Goal: Transaction & Acquisition: Purchase product/service

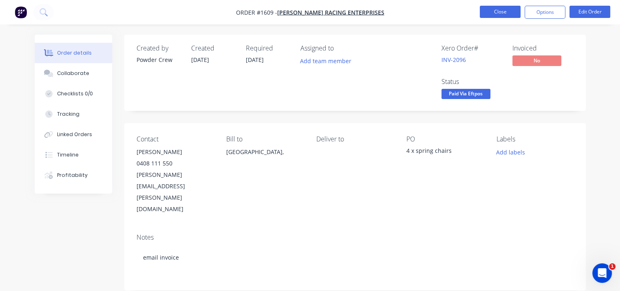
click at [499, 12] on button "Close" at bounding box center [500, 12] width 41 height 12
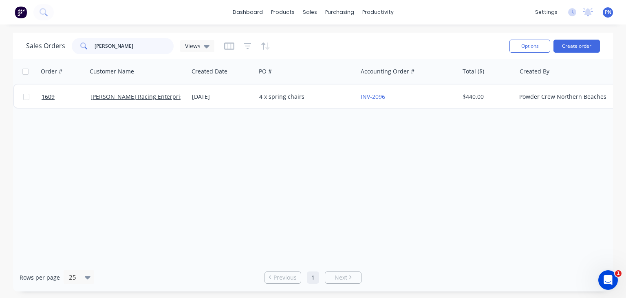
click at [127, 47] on input "[PERSON_NAME]" at bounding box center [134, 46] width 79 height 16
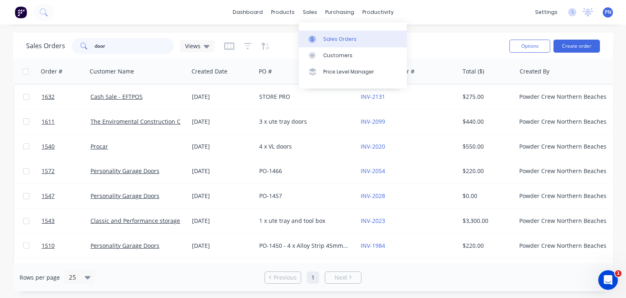
type input "door"
click at [333, 40] on div "Sales Orders" at bounding box center [339, 38] width 33 height 7
drag, startPoint x: 127, startPoint y: 52, endPoint x: 0, endPoint y: 35, distance: 128.3
click at [0, 35] on div "Sales Orders door Views Options Create order Order # Customer Name Created Date…" at bounding box center [313, 162] width 626 height 258
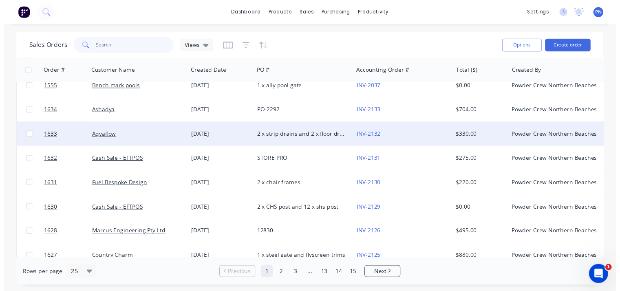
scroll to position [444, 0]
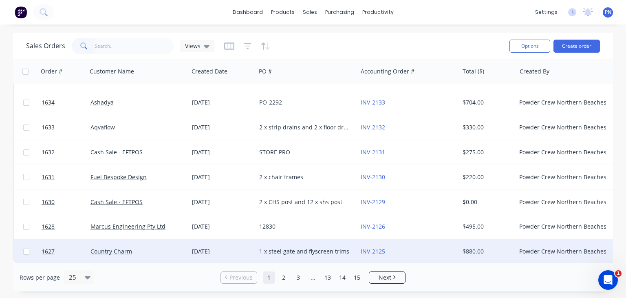
click at [241, 247] on div "[DATE]" at bounding box center [222, 251] width 61 height 8
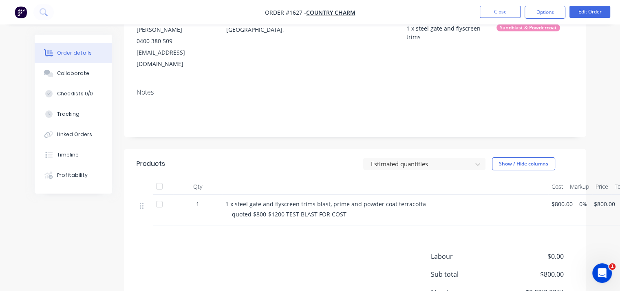
scroll to position [163, 0]
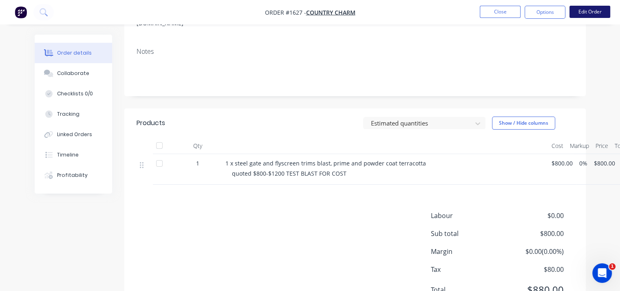
click at [595, 10] on button "Edit Order" at bounding box center [589, 12] width 41 height 12
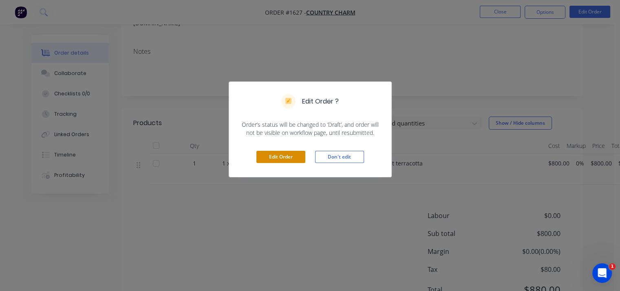
click at [266, 156] on button "Edit Order" at bounding box center [280, 157] width 49 height 12
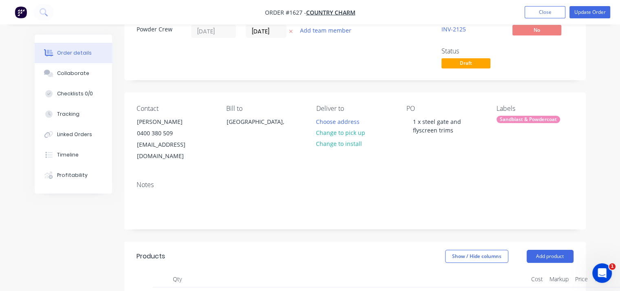
scroll to position [122, 0]
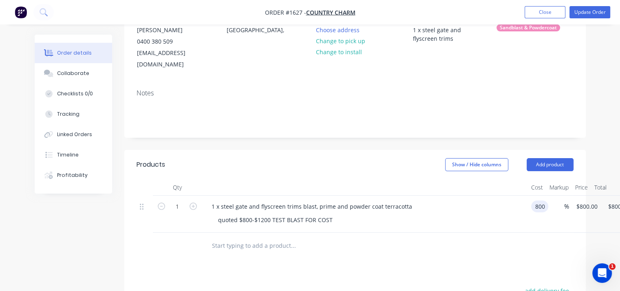
click at [541, 201] on input "800" at bounding box center [541, 207] width 14 height 12
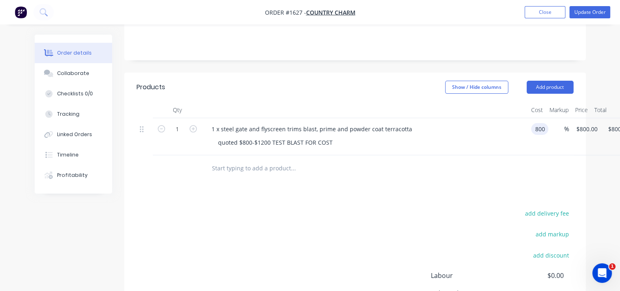
scroll to position [204, 0]
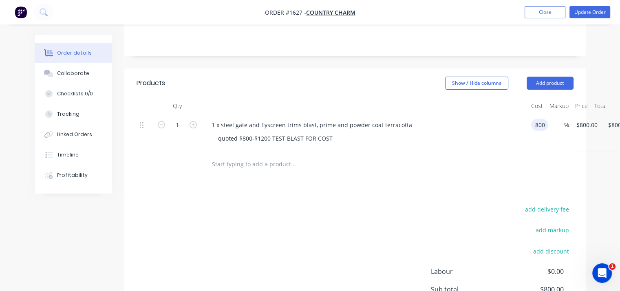
click at [538, 119] on input "800" at bounding box center [541, 125] width 14 height 12
type input "$900.00"
click at [503, 151] on div at bounding box center [355, 164] width 437 height 26
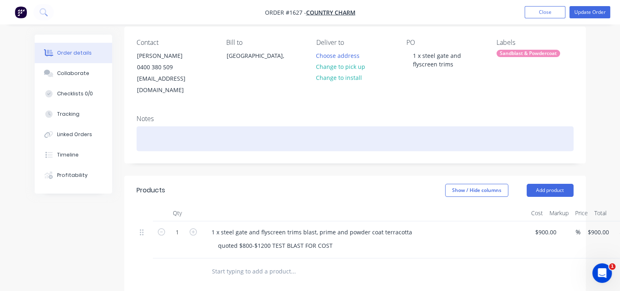
scroll to position [82, 0]
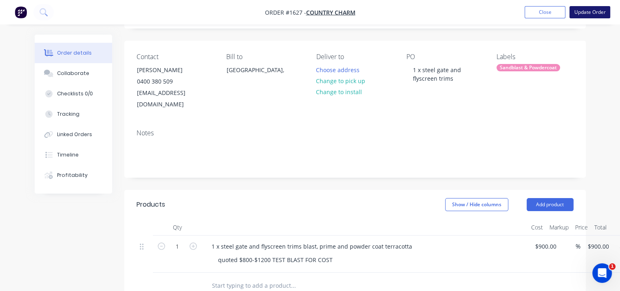
click at [588, 11] on button "Update Order" at bounding box center [589, 12] width 41 height 12
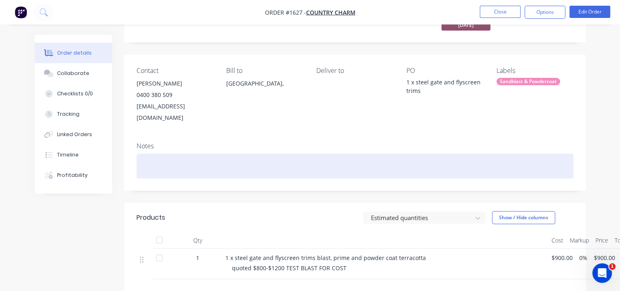
scroll to position [82, 0]
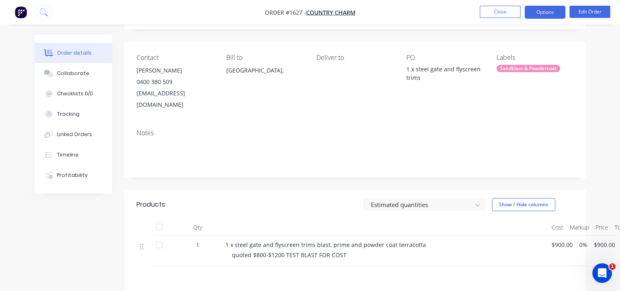
click at [553, 12] on button "Options" at bounding box center [545, 12] width 41 height 13
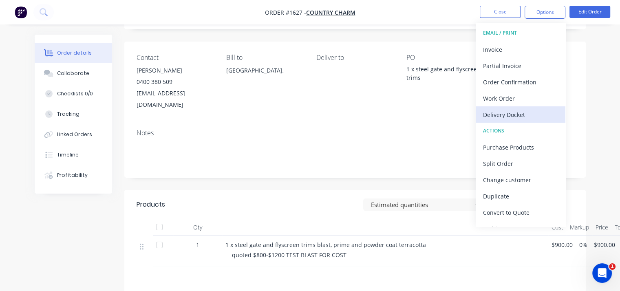
click at [527, 112] on div "Delivery Docket" at bounding box center [520, 115] width 75 height 12
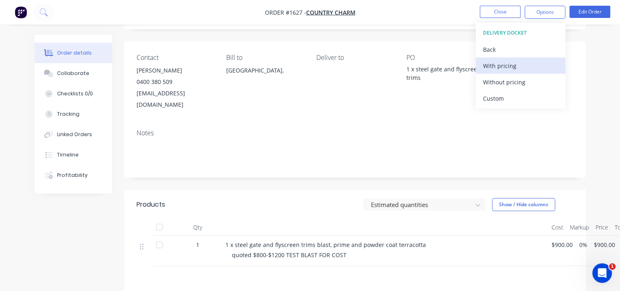
click at [517, 65] on div "With pricing" at bounding box center [520, 66] width 75 height 12
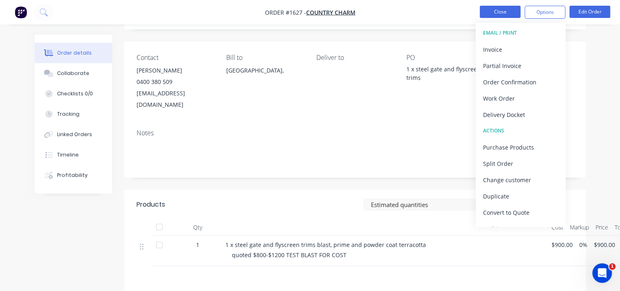
click at [500, 15] on button "Close" at bounding box center [500, 12] width 41 height 12
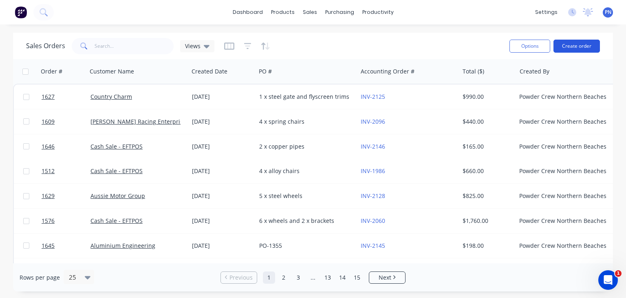
click at [570, 45] on button "Create order" at bounding box center [576, 46] width 46 height 13
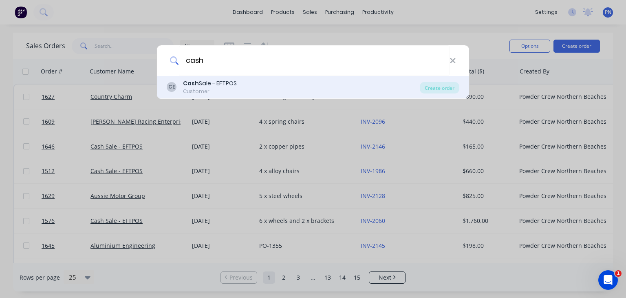
type input "cash"
click at [220, 85] on div "Cash Sale - EFTPOS" at bounding box center [210, 83] width 54 height 9
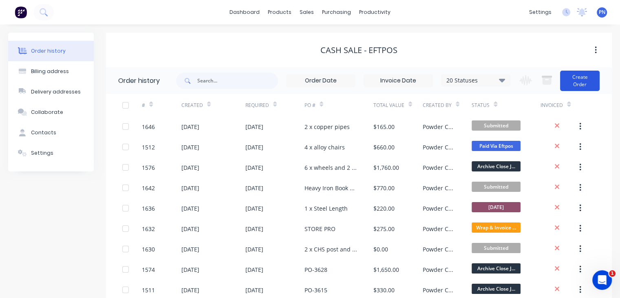
click at [590, 80] on button "Create Order" at bounding box center [580, 81] width 40 height 20
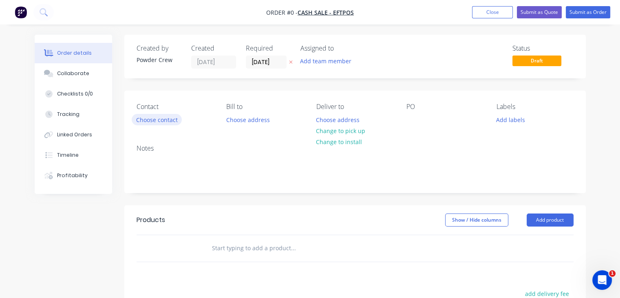
click at [160, 119] on button "Choose contact" at bounding box center [157, 119] width 50 height 11
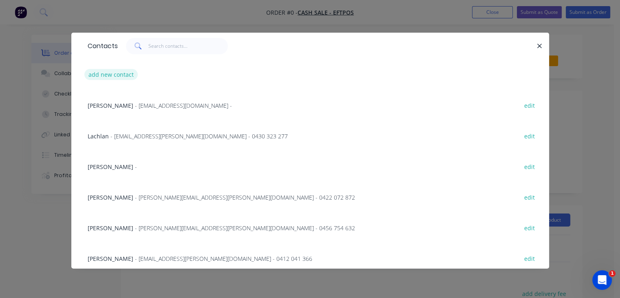
click at [114, 74] on button "add new contact" at bounding box center [111, 74] width 54 height 11
select select "AU"
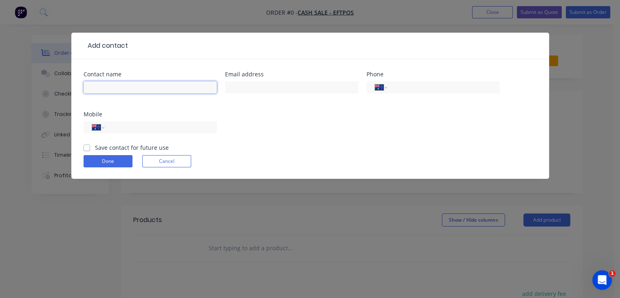
click at [129, 86] on input "text" at bounding box center [150, 87] width 133 height 12
type input "Jacqui"
drag, startPoint x: 126, startPoint y: 128, endPoint x: 197, endPoint y: 126, distance: 71.8
click at [126, 128] on input "tel" at bounding box center [159, 127] width 98 height 9
type input "0458 842 841"
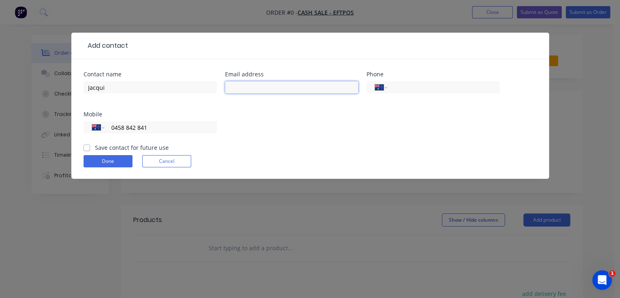
click at [279, 84] on input "text" at bounding box center [291, 87] width 133 height 12
type input "[EMAIL_ADDRESS][DOMAIN_NAME]"
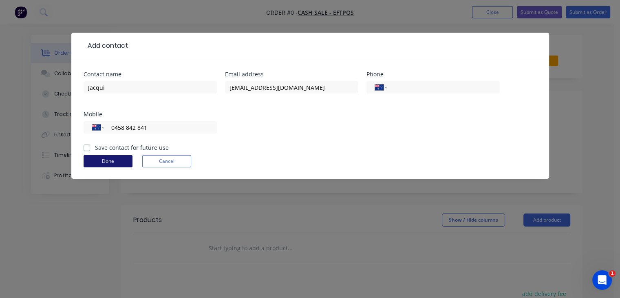
click at [103, 163] on button "Done" at bounding box center [108, 161] width 49 height 12
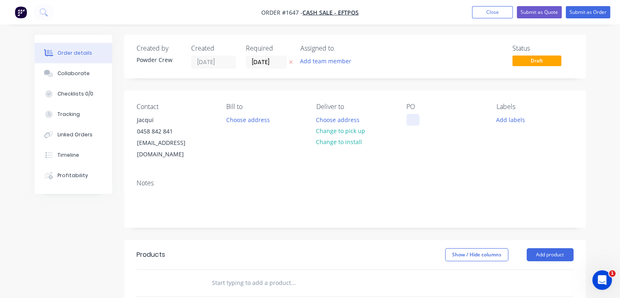
click at [418, 121] on div at bounding box center [412, 120] width 13 height 12
click at [418, 121] on div "2 x wrought iron panels" at bounding box center [444, 124] width 77 height 20
copy div "2 x wrought iron panels"
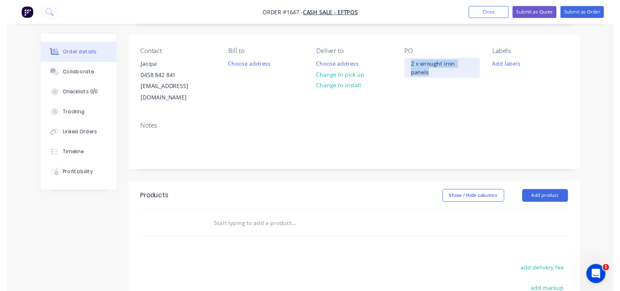
scroll to position [122, 0]
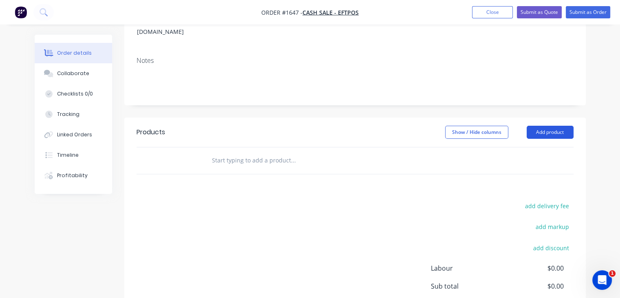
click at [544, 126] on button "Add product" at bounding box center [550, 132] width 47 height 13
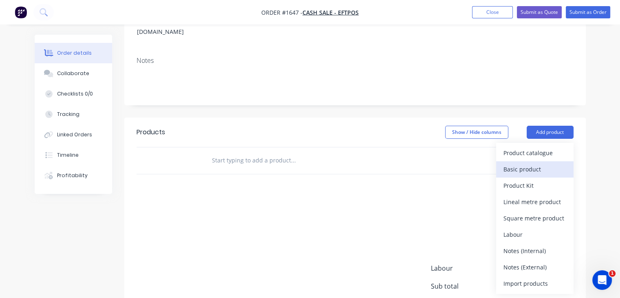
click at [536, 163] on div "Basic product" at bounding box center [534, 169] width 63 height 12
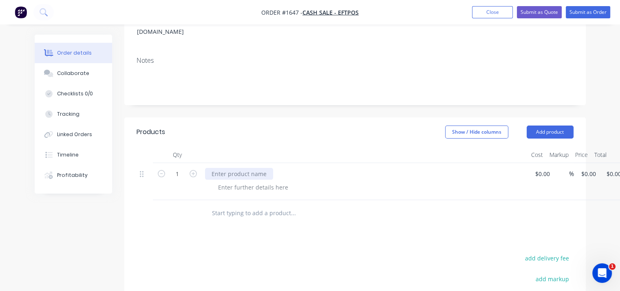
paste div
click at [379, 168] on div "2 x wrought iron panels sand blast, prime and powder coat" at bounding box center [365, 174] width 320 height 12
click at [370, 168] on div "2 x wrought iron panels sand blast, prime and powder coat" at bounding box center [292, 174] width 175 height 12
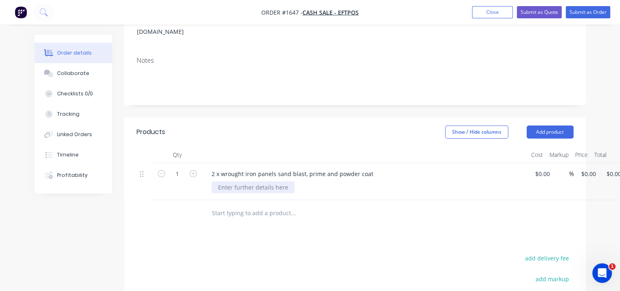
click at [251, 181] on div at bounding box center [253, 187] width 83 height 12
click at [387, 214] on div "Products Show / Hide columns Add product Qty Cost Markup Price Total 1 2 x wrou…" at bounding box center [354, 269] width 461 height 305
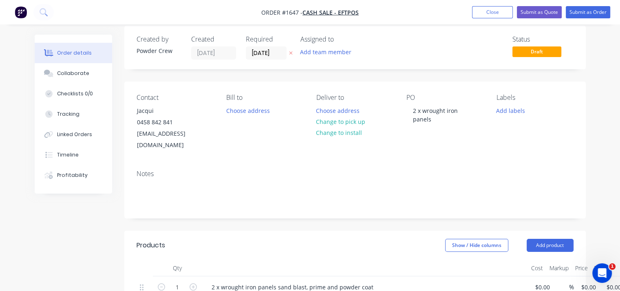
scroll to position [50, 0]
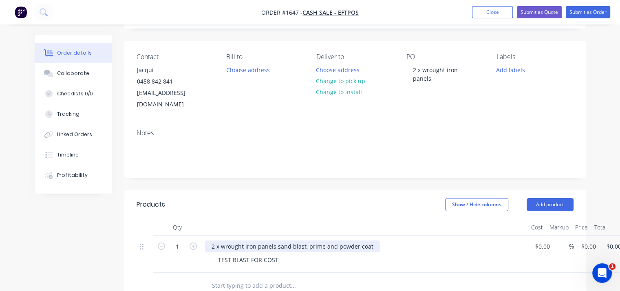
click at [374, 240] on div "2 x wrought iron panels sand blast, prime and powder coat" at bounding box center [292, 246] width 175 height 12
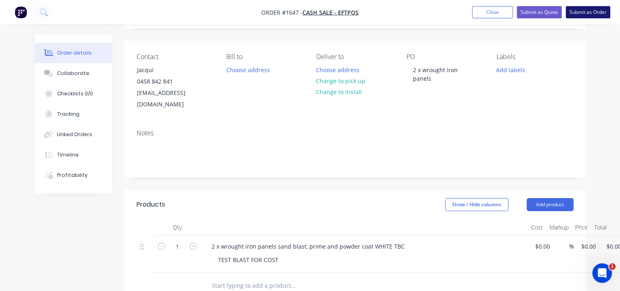
click at [584, 12] on button "Submit as Order" at bounding box center [588, 12] width 44 height 12
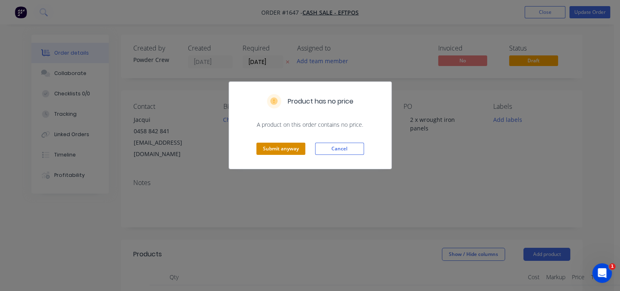
click at [290, 147] on button "Submit anyway" at bounding box center [280, 149] width 49 height 12
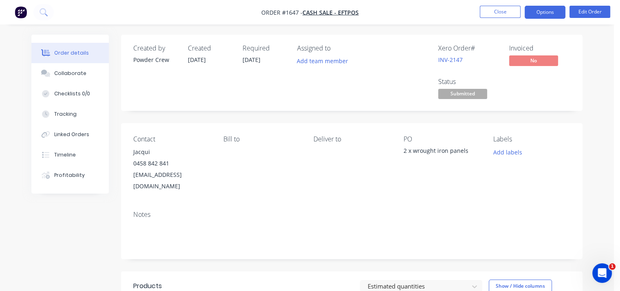
click at [535, 14] on button "Options" at bounding box center [545, 12] width 41 height 13
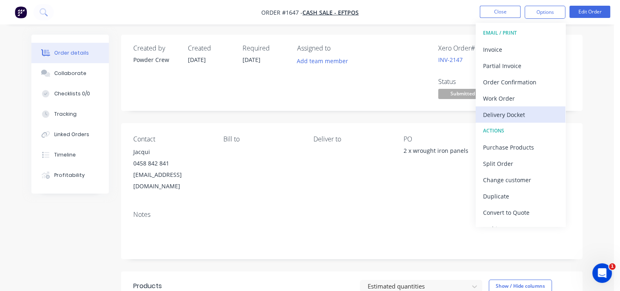
click at [520, 111] on div "Delivery Docket" at bounding box center [520, 115] width 75 height 12
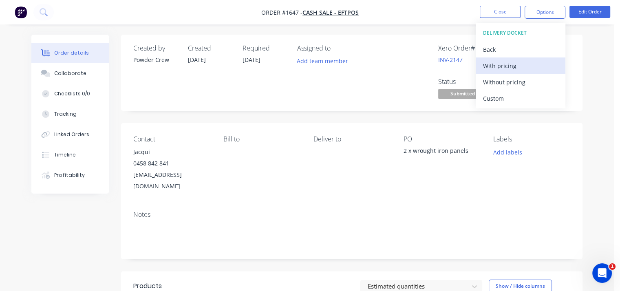
click at [505, 62] on div "With pricing" at bounding box center [520, 66] width 75 height 12
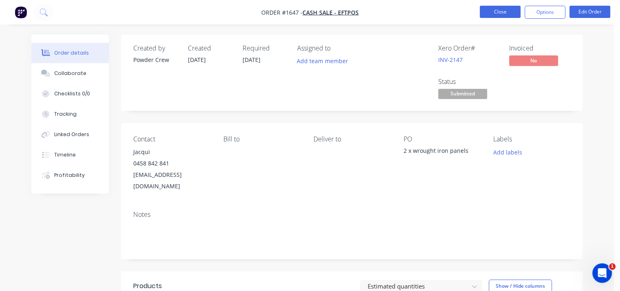
click at [505, 12] on button "Close" at bounding box center [500, 12] width 41 height 12
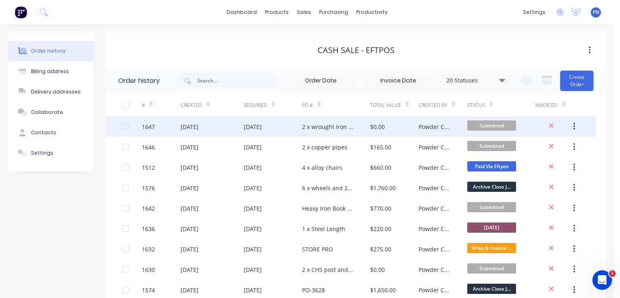
click at [285, 123] on div "[DATE]" at bounding box center [273, 126] width 58 height 20
